Goal: Task Accomplishment & Management: Complete application form

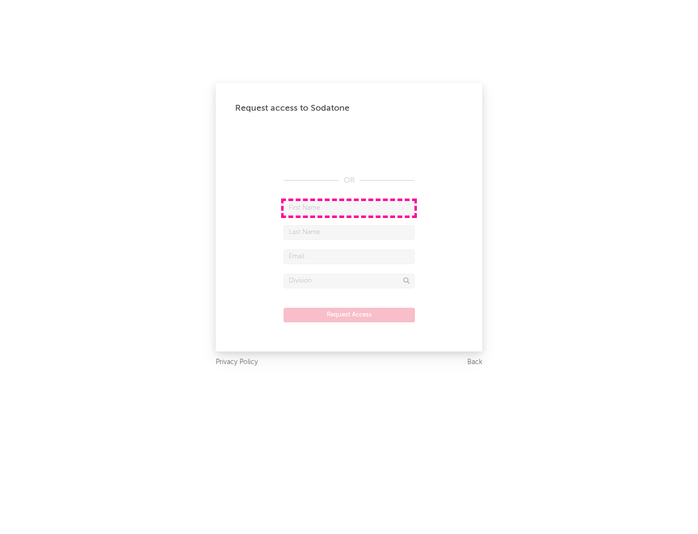
click at [349, 208] on input "text" at bounding box center [349, 208] width 131 height 15
type input "[PERSON_NAME]"
click at [349, 232] on input "text" at bounding box center [349, 232] width 131 height 15
type input "[PERSON_NAME]"
click at [349, 256] on input "text" at bounding box center [349, 256] width 131 height 15
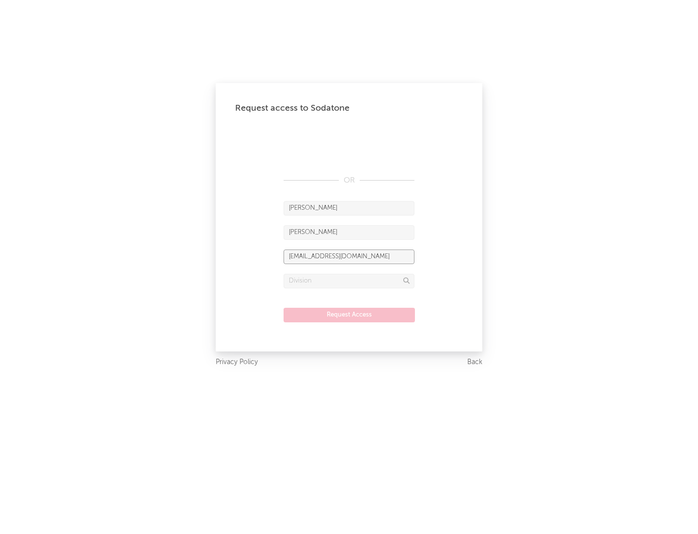
type input "[EMAIL_ADDRESS][DOMAIN_NAME]"
click at [349, 280] on input "text" at bounding box center [349, 281] width 131 height 15
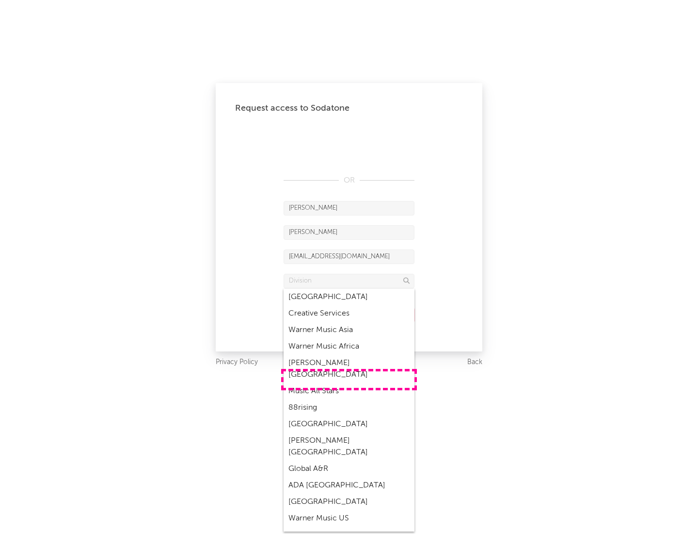
click at [349, 383] on div "Music All Stars" at bounding box center [349, 391] width 131 height 16
type input "Music All Stars"
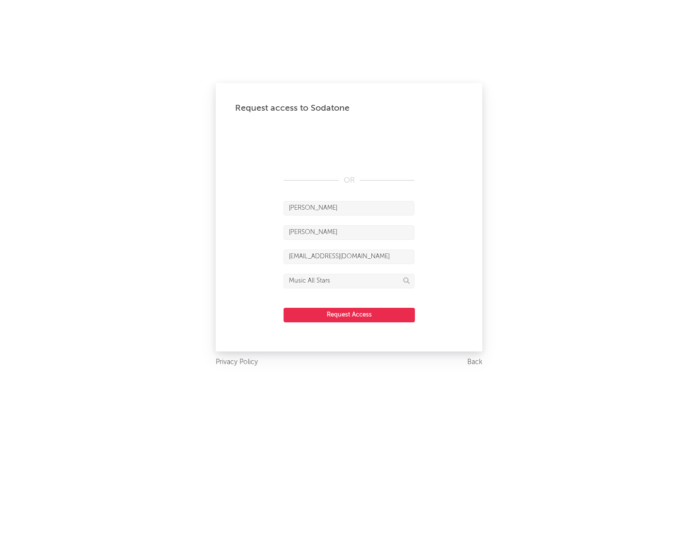
click at [349, 314] on button "Request Access" at bounding box center [349, 315] width 131 height 15
